Goal: Task Accomplishment & Management: Complete application form

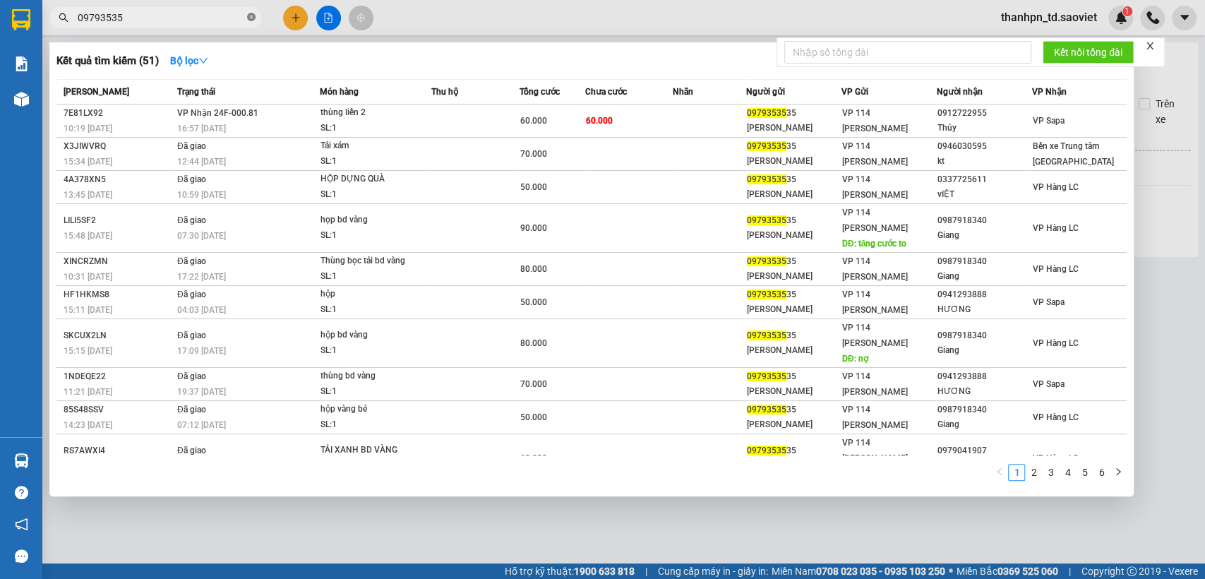
click at [247, 18] on icon "close-circle" at bounding box center [251, 17] width 8 height 8
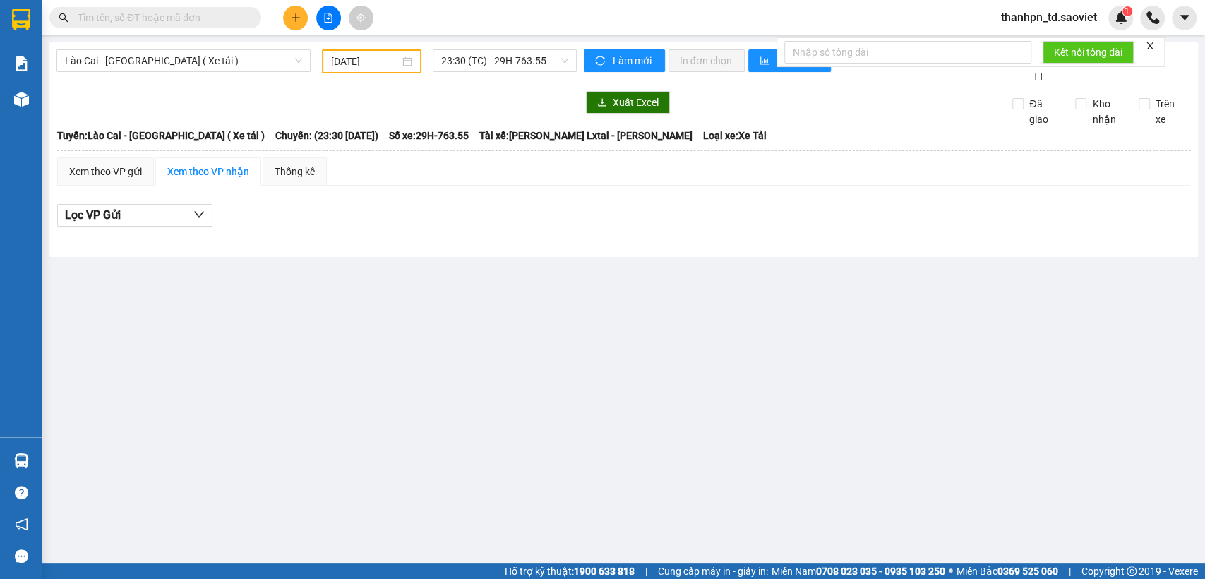
click at [216, 10] on input "text" at bounding box center [161, 18] width 167 height 16
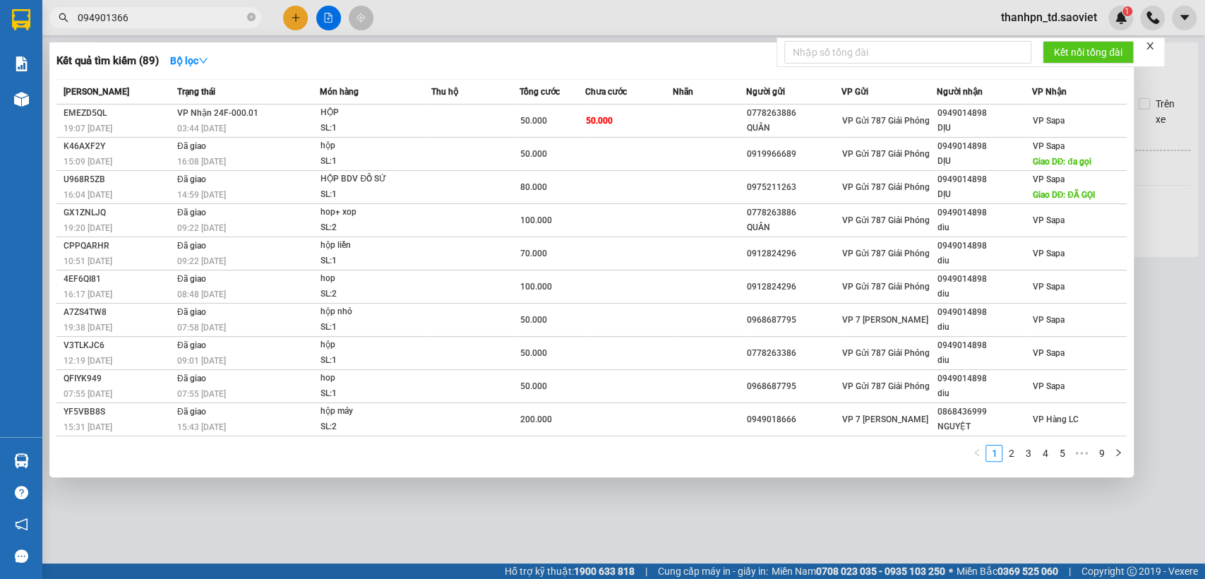
type input "0949013668"
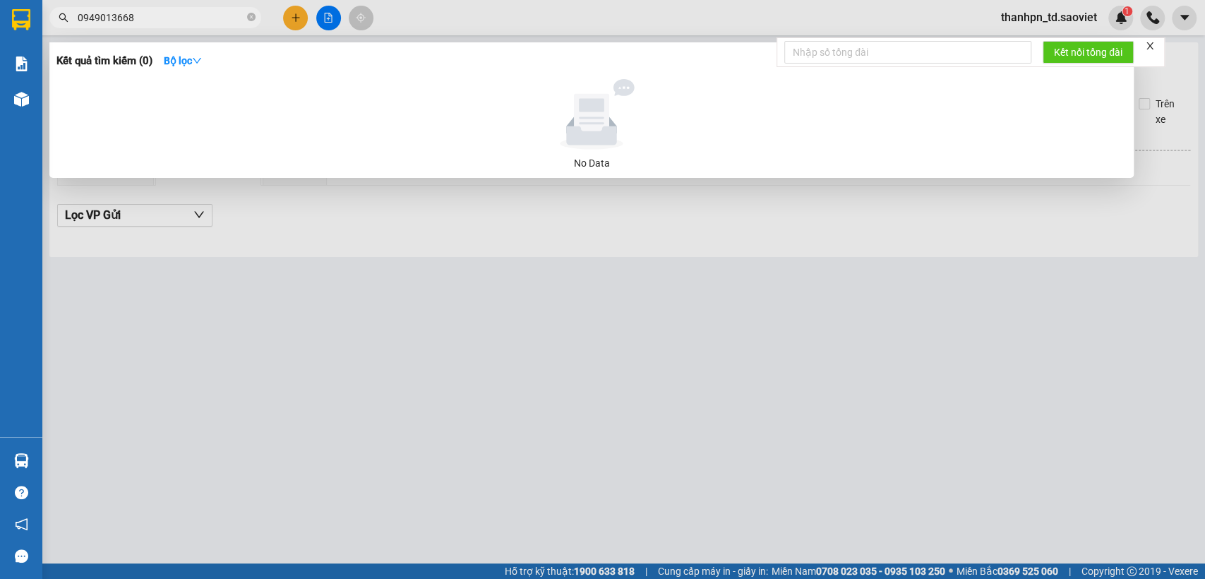
click at [123, 24] on input "0949013668" at bounding box center [161, 18] width 167 height 16
click at [126, 24] on input "0949013668" at bounding box center [161, 18] width 167 height 16
click at [247, 24] on span at bounding box center [251, 17] width 8 height 13
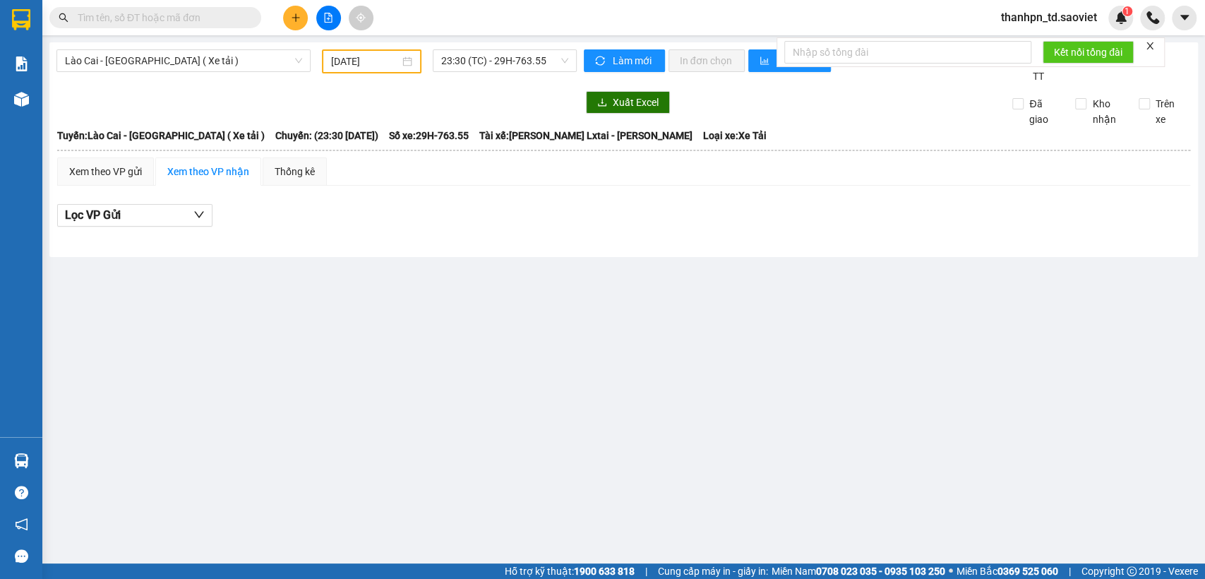
click at [200, 16] on input "text" at bounding box center [161, 18] width 167 height 16
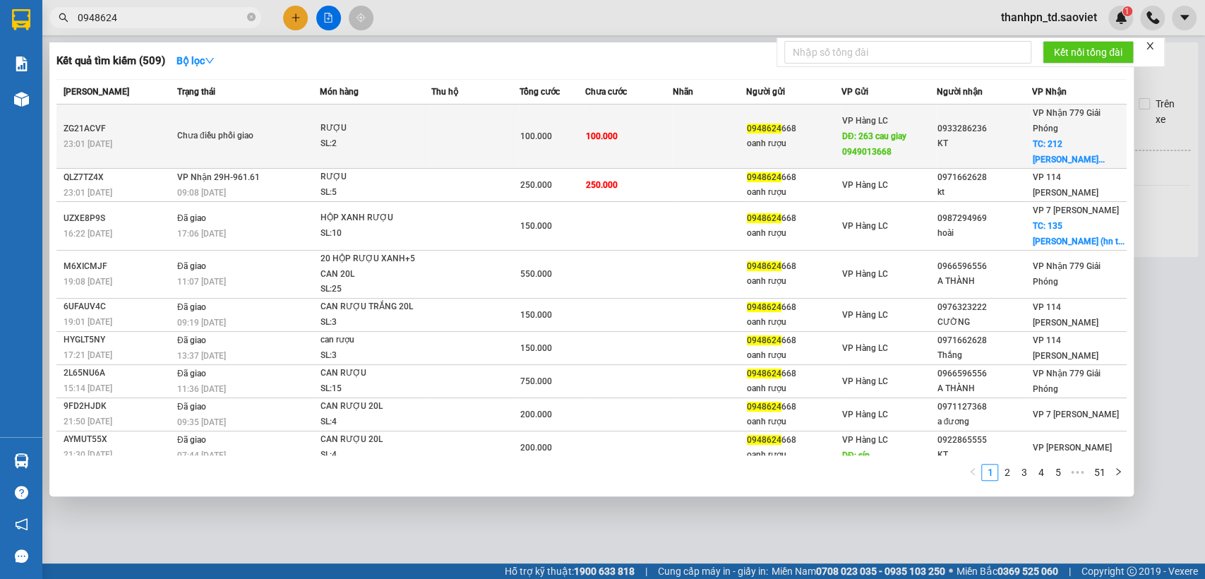
type input "0948624"
click at [857, 151] on span "DĐ: 263 cau giay 0949013668" at bounding box center [874, 143] width 64 height 25
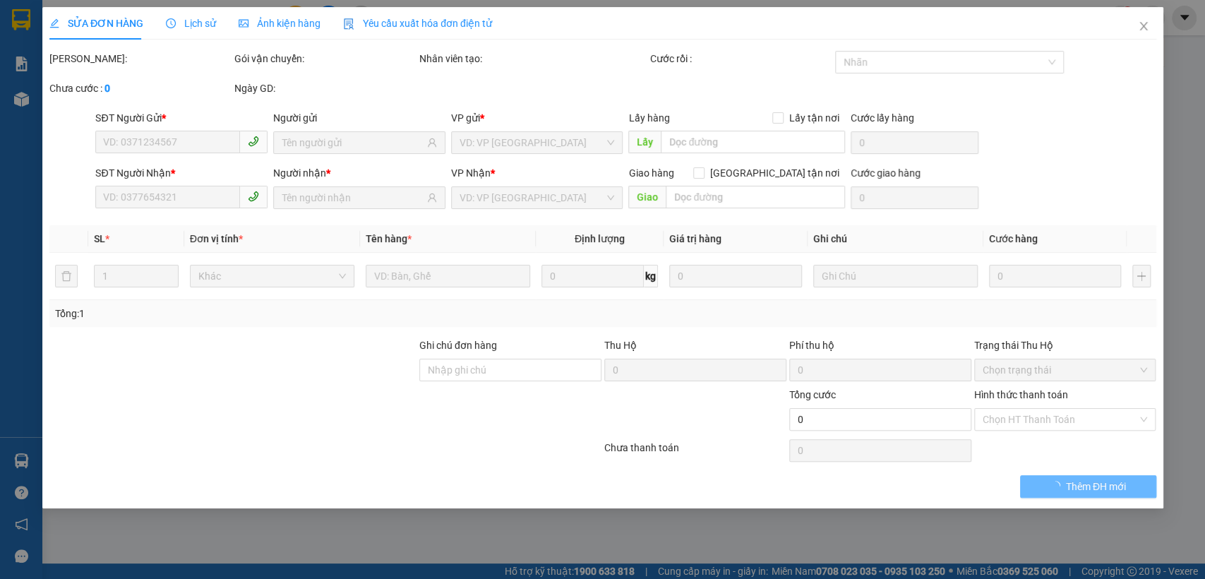
type input "0948624668"
type input "oanh rượu"
type input "263 cau giay 0949013668"
type input "0933286236"
type input "KT"
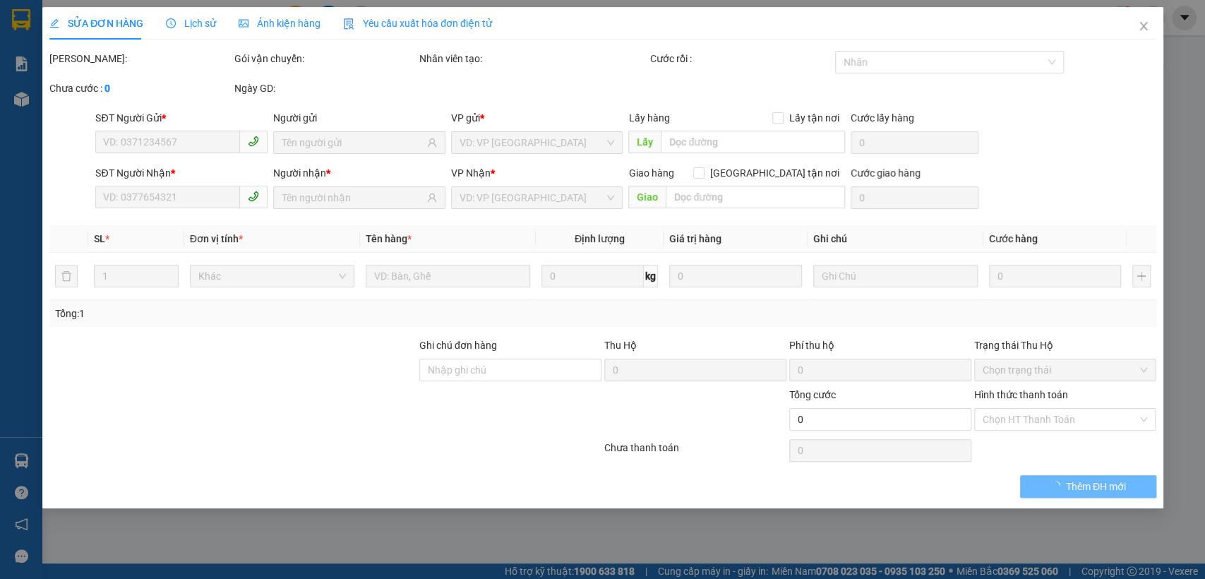
checkbox input "true"
type input "212 [PERSON_NAME]"
type input "100.000"
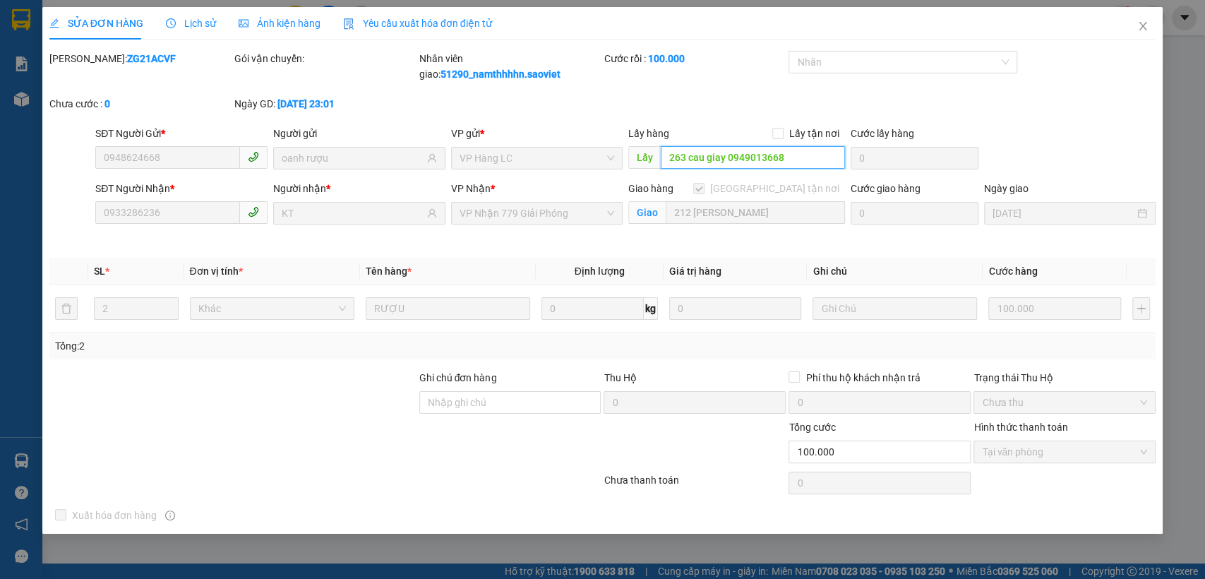
click at [762, 156] on input "263 cau giay 0949013668" at bounding box center [753, 157] width 184 height 23
drag, startPoint x: 725, startPoint y: 159, endPoint x: 784, endPoint y: 159, distance: 59.3
click at [784, 159] on input "263 cau giay 0949013668" at bounding box center [753, 157] width 184 height 23
